Goal: Share content: Share content

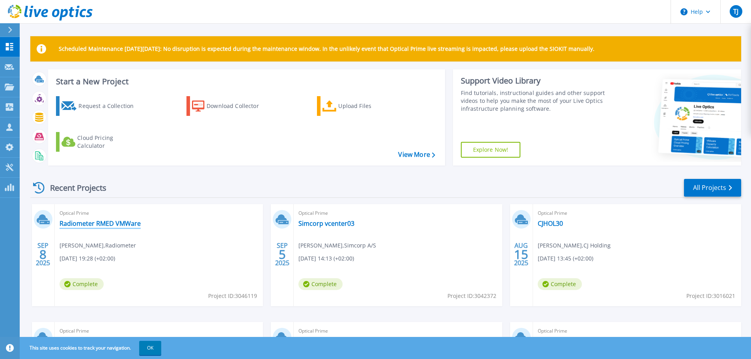
click at [80, 222] on link "Radiometer RMED VMWare" at bounding box center [100, 224] width 81 height 8
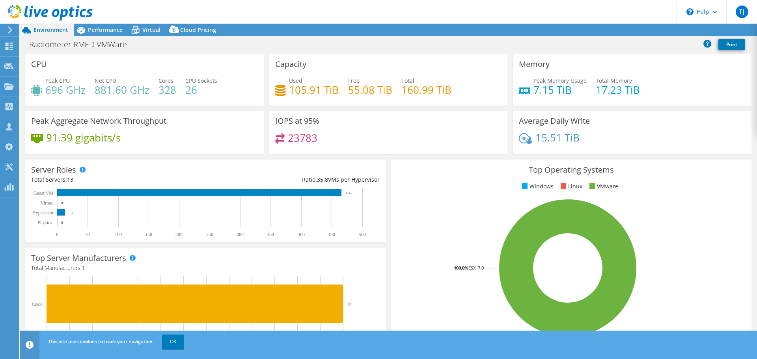
select select "EUFrankfurt"
select select "EUR"
click at [658, 31] on link "Share" at bounding box center [658, 30] width 32 height 12
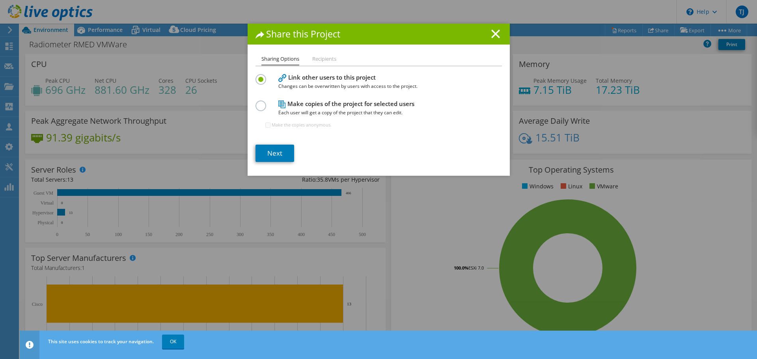
click at [255, 103] on label at bounding box center [262, 102] width 14 height 2
click at [0, 0] on input "radio" at bounding box center [0, 0] width 0 height 0
click at [265, 152] on link "Next" at bounding box center [274, 153] width 39 height 17
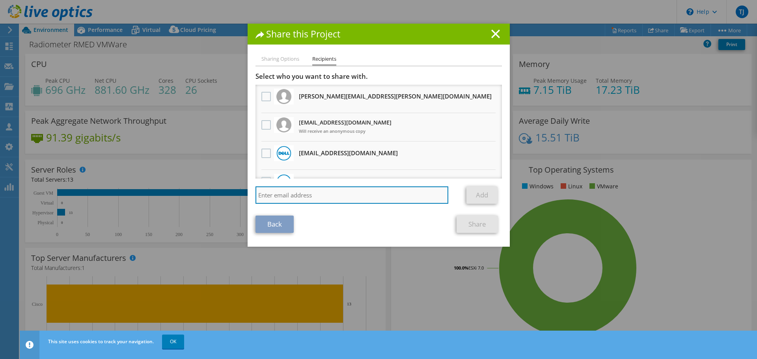
click at [281, 192] on input "search" at bounding box center [351, 194] width 193 height 17
paste input "mathias.philip.andersen.valeur-meller@atea.dk"
type input "mathias.philip.andersen.valeur-meller@atea.dk"
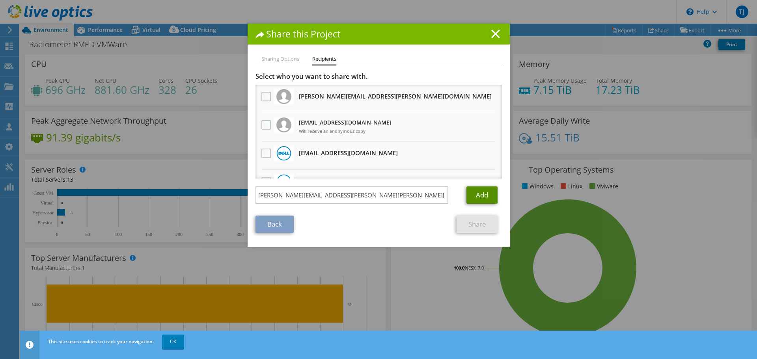
click at [481, 194] on link "Add" at bounding box center [481, 194] width 31 height 17
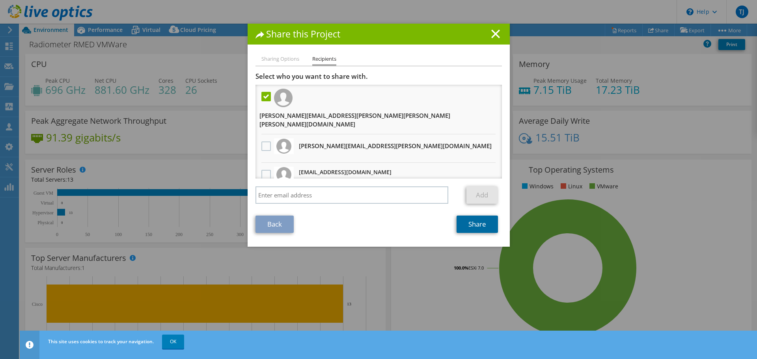
click at [470, 225] on link "Share" at bounding box center [477, 224] width 41 height 17
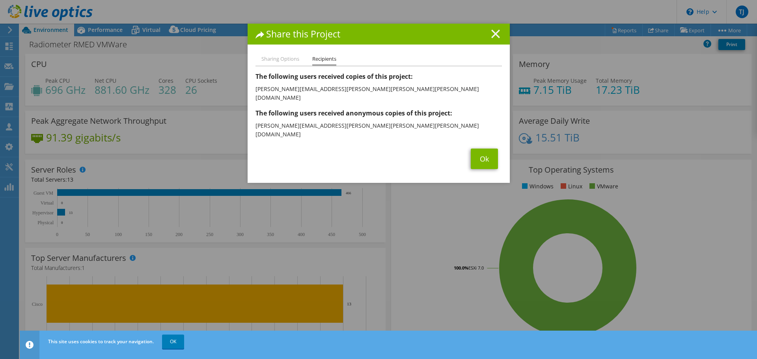
click at [494, 36] on line at bounding box center [496, 34] width 8 height 8
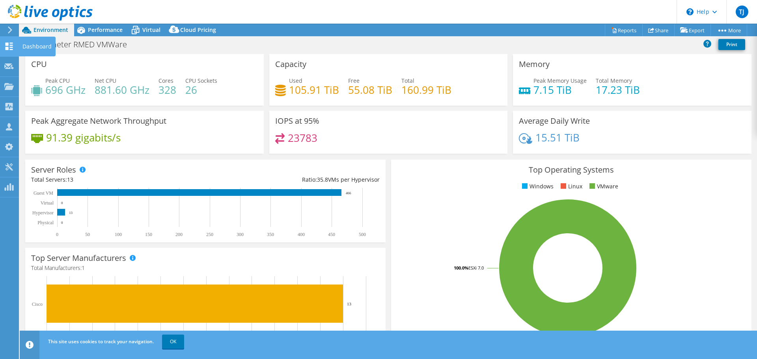
click at [39, 47] on div "Dashboard" at bounding box center [37, 47] width 37 height 20
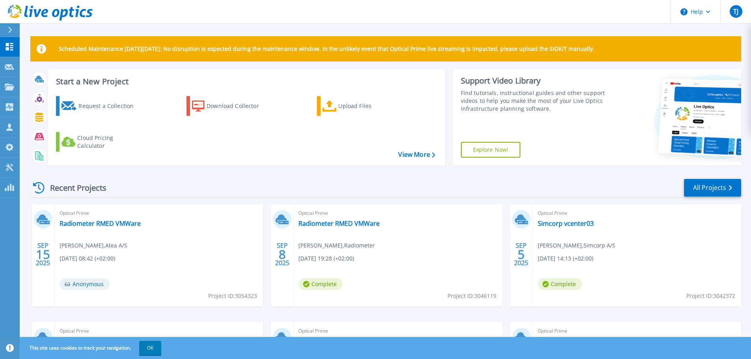
click at [135, 48] on p "Scheduled Maintenance [DATE][DATE]: No disruption is expected during the mainte…" at bounding box center [327, 49] width 536 height 6
